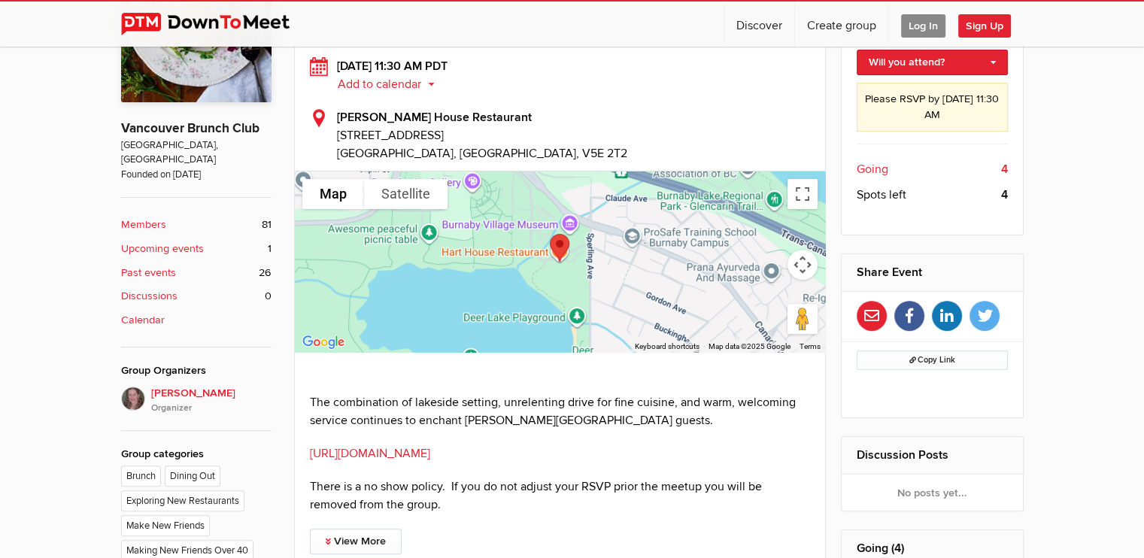
scroll to position [468, 0]
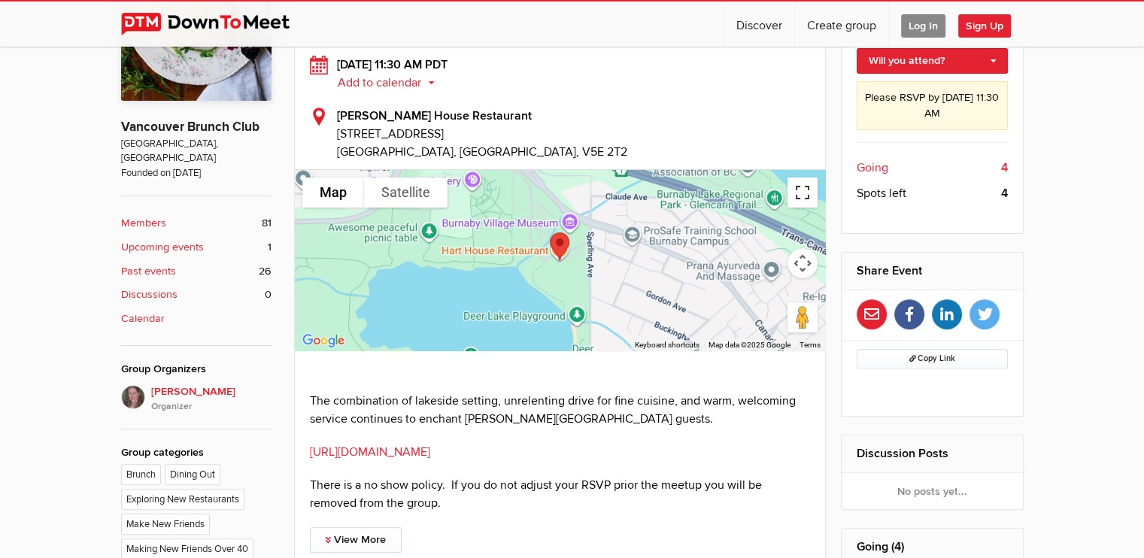
click at [810, 185] on button "Toggle fullscreen view" at bounding box center [803, 193] width 30 height 30
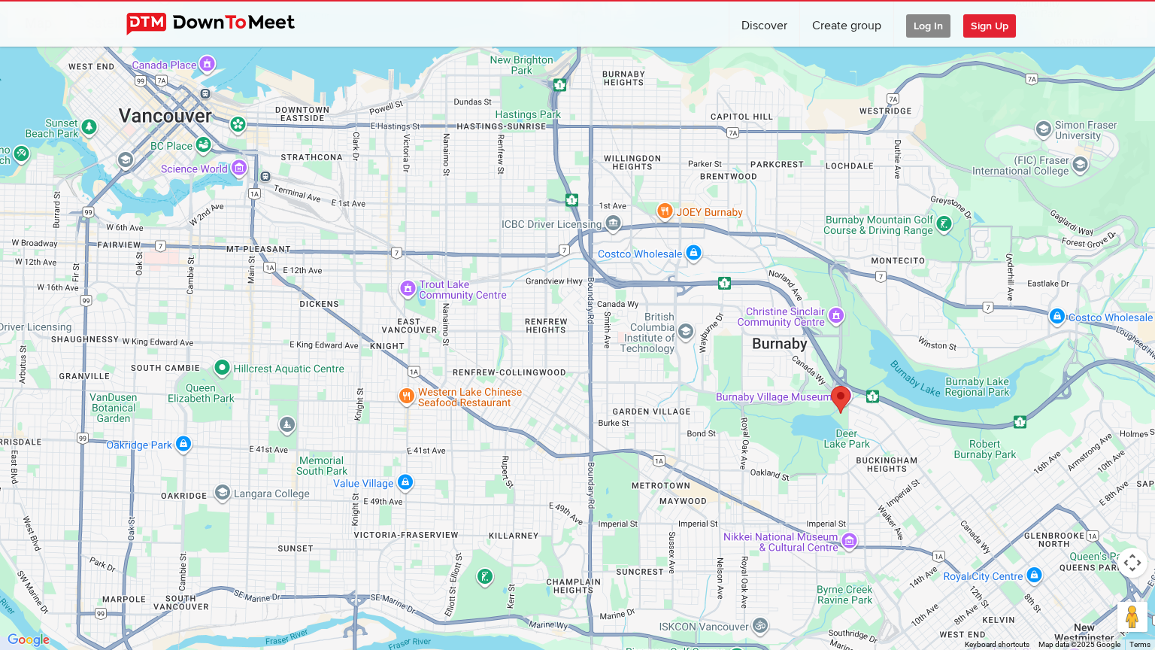
click at [34, 20] on button "Map" at bounding box center [39, 23] width 62 height 30
click at [48, 14] on button "Map" at bounding box center [39, 23] width 62 height 30
click at [1129, 557] on button "Drag Pegman onto the map to open Street View" at bounding box center [1133, 617] width 30 height 30
click at [1128, 557] on button "Drag Pegman onto the map to open Street View" at bounding box center [1133, 617] width 30 height 30
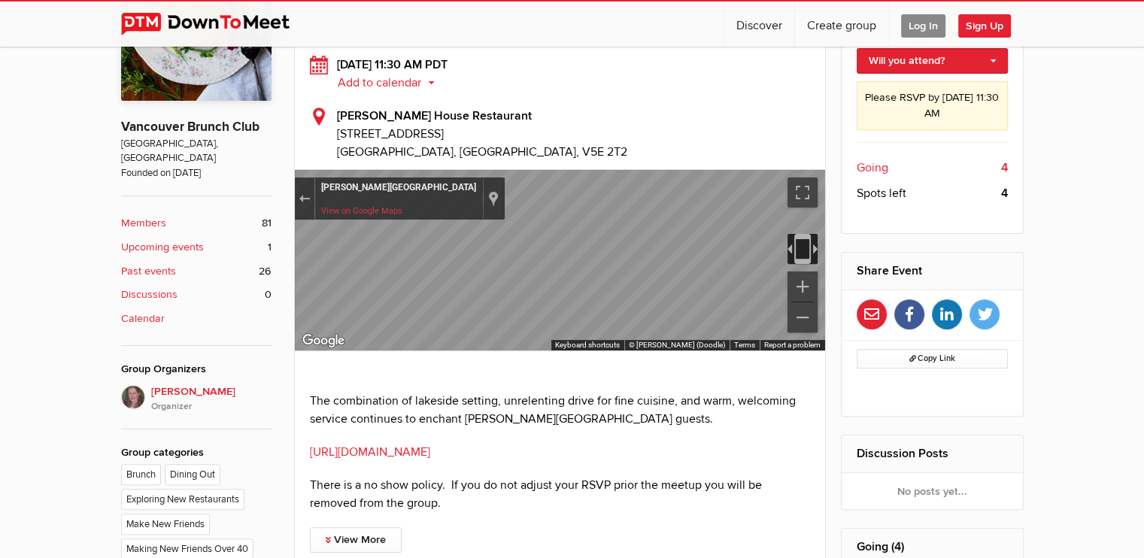
click at [806, 237] on img "Toggle motion tracking" at bounding box center [803, 249] width 30 height 30
click at [802, 183] on button "Toggle fullscreen view" at bounding box center [803, 193] width 30 height 30
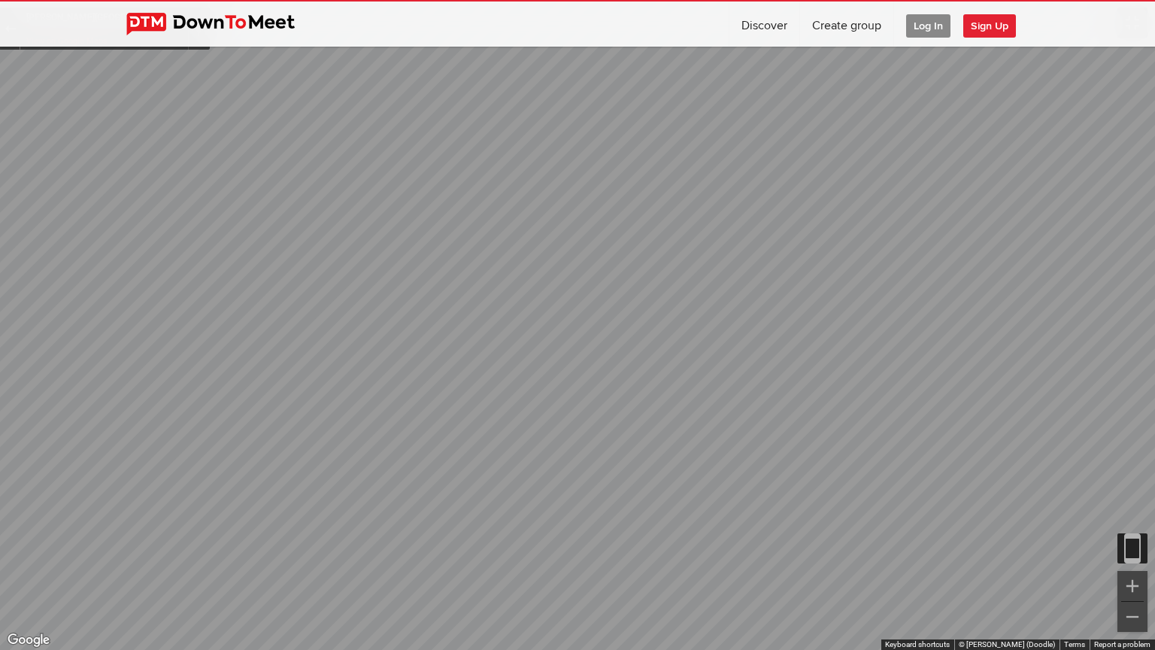
click at [1128, 14] on button "Toggle fullscreen view" at bounding box center [1133, 23] width 30 height 30
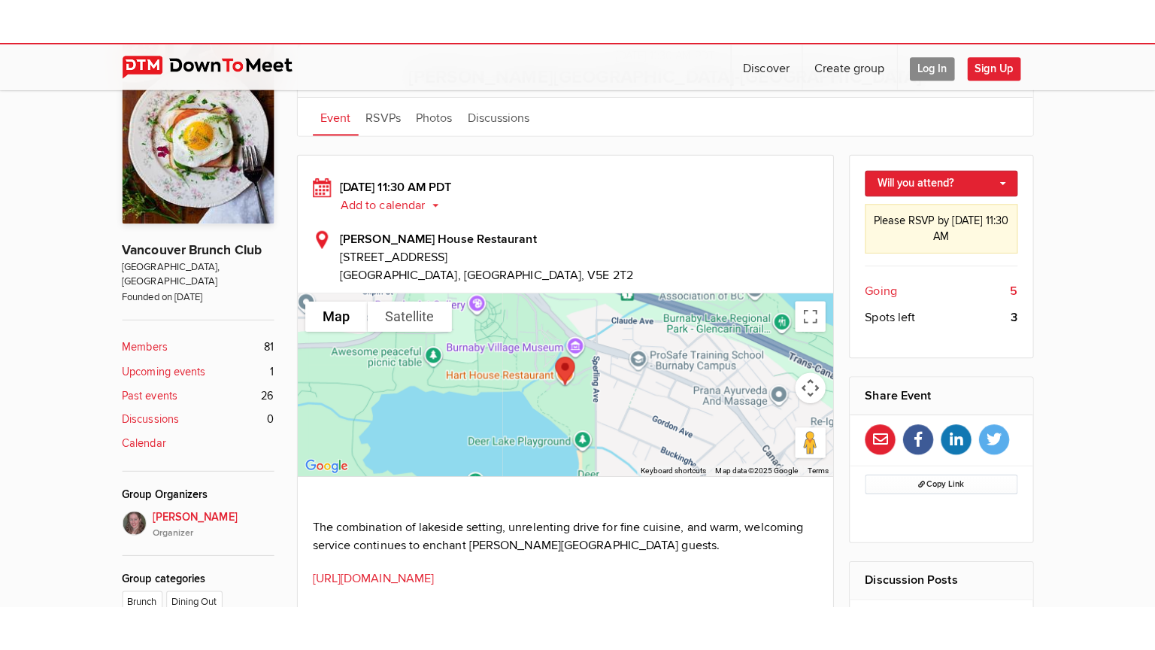
scroll to position [391, 0]
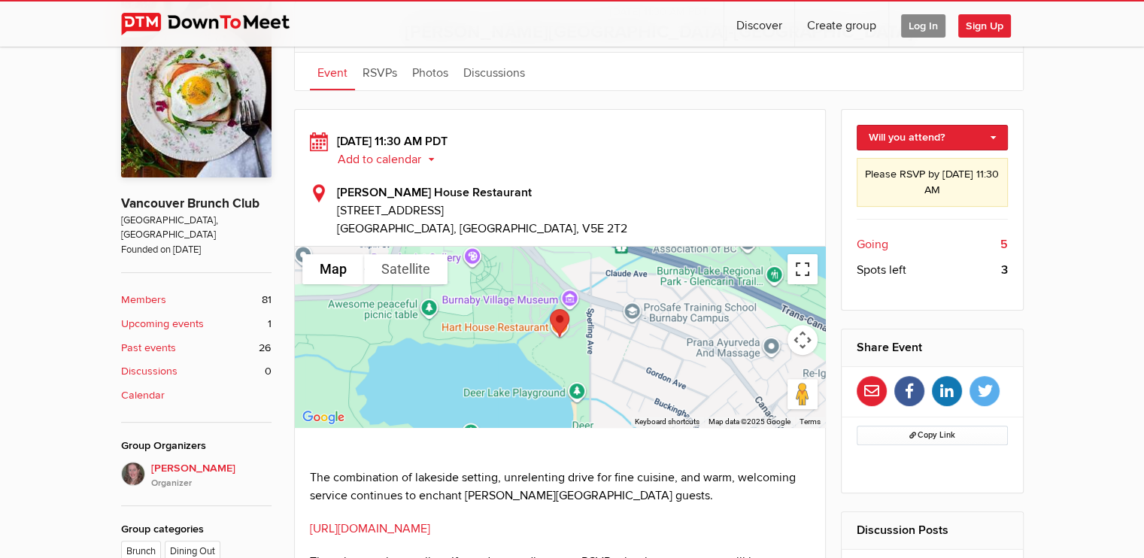
click at [803, 264] on button "Toggle fullscreen view" at bounding box center [803, 269] width 30 height 30
